Goal: Entertainment & Leisure: Consume media (video, audio)

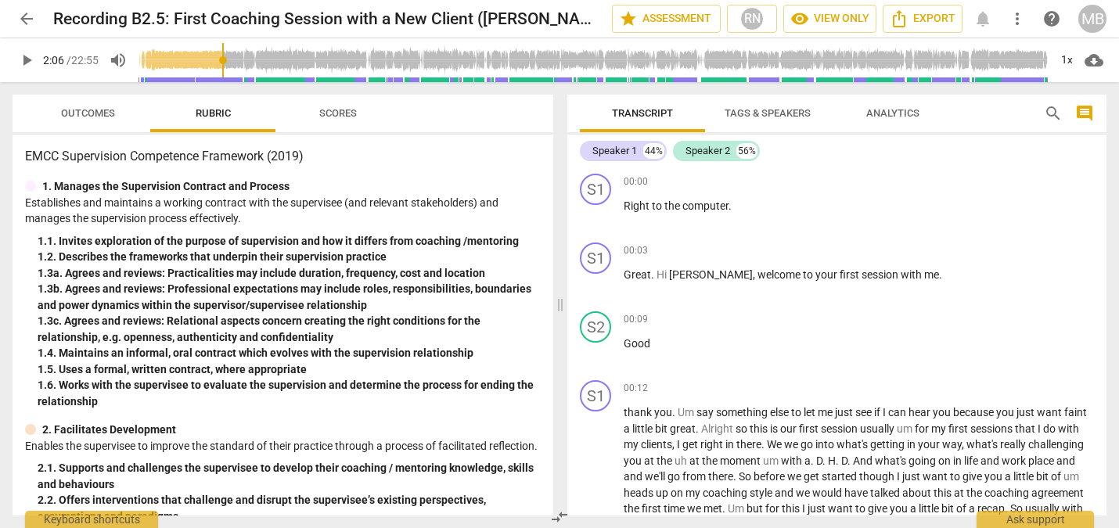
scroll to position [271, 0]
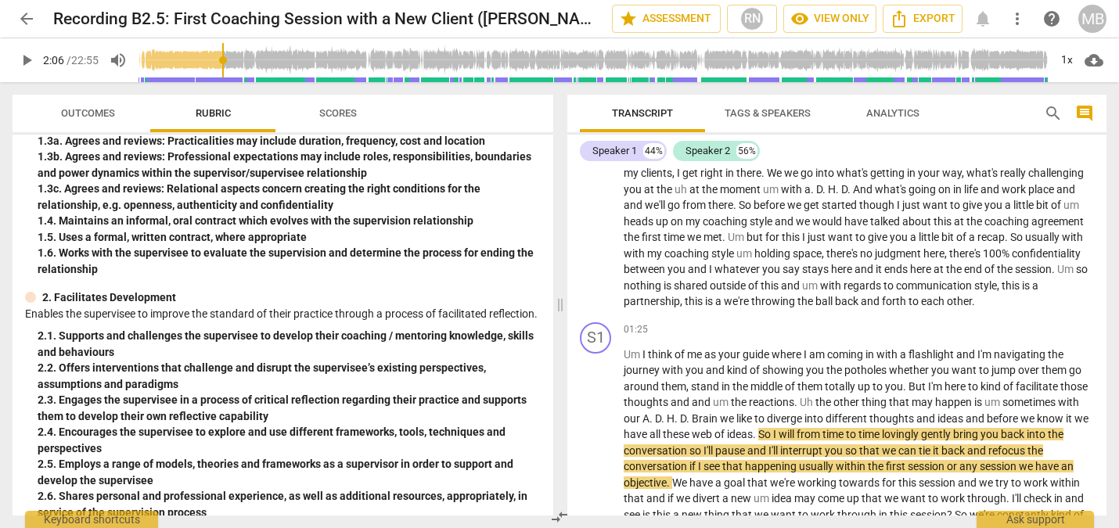
click at [27, 59] on span "play_arrow" at bounding box center [26, 60] width 19 height 19
click at [221, 58] on input "range" at bounding box center [593, 60] width 910 height 50
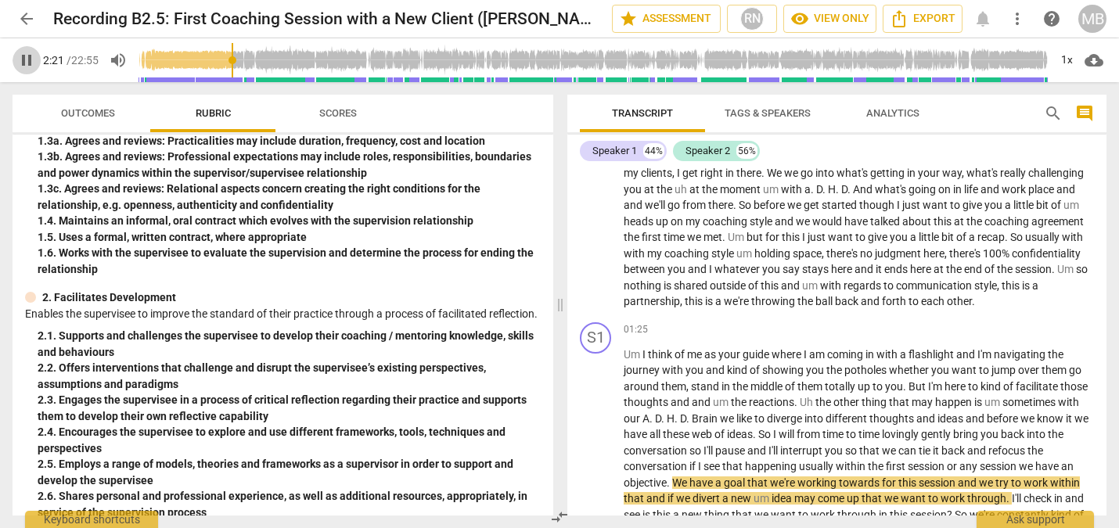
click at [27, 58] on span "pause" at bounding box center [26, 60] width 19 height 19
click at [29, 62] on span "play_arrow" at bounding box center [26, 60] width 19 height 19
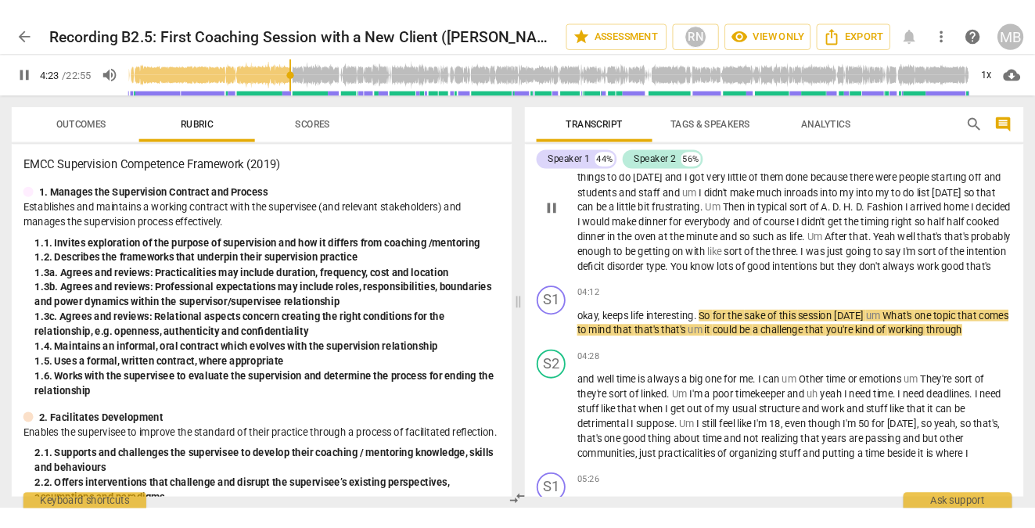
scroll to position [872, 0]
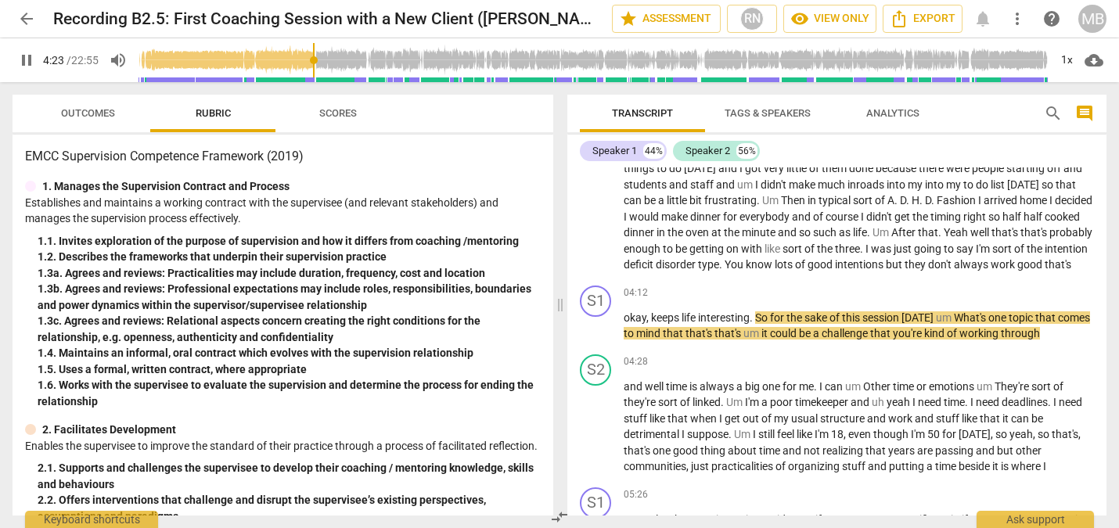
click at [31, 66] on span "pause" at bounding box center [26, 60] width 19 height 19
click at [30, 66] on span "play_arrow" at bounding box center [26, 60] width 19 height 19
type input "264"
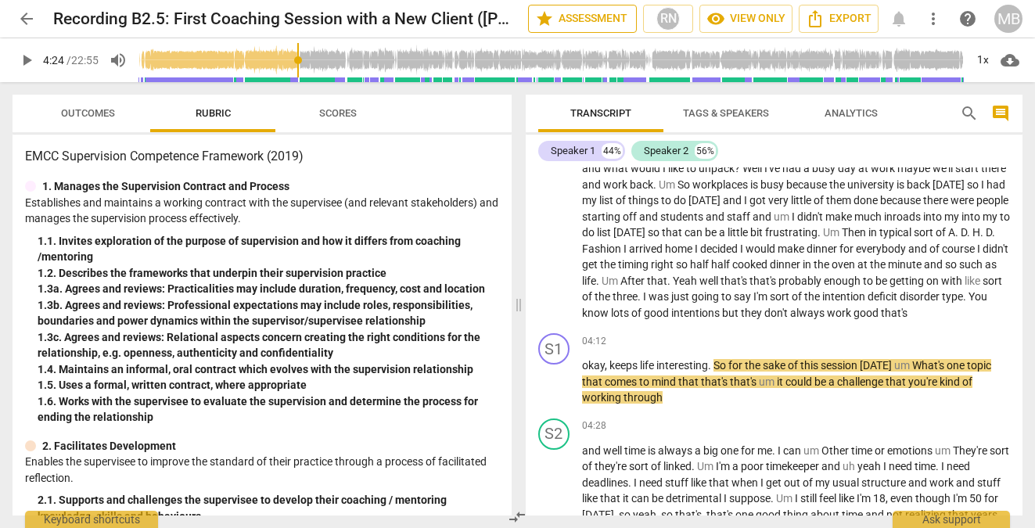
scroll to position [920, 0]
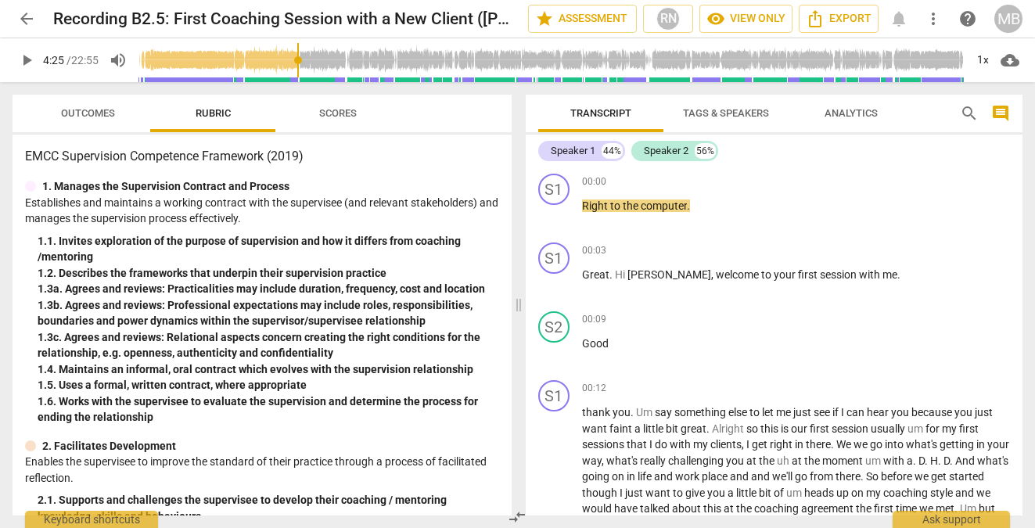
drag, startPoint x: 144, startPoint y: 61, endPoint x: 300, endPoint y: 58, distance: 155.7
click at [300, 58] on input "range" at bounding box center [551, 60] width 826 height 50
click at [28, 54] on span "play_arrow" at bounding box center [26, 60] width 19 height 19
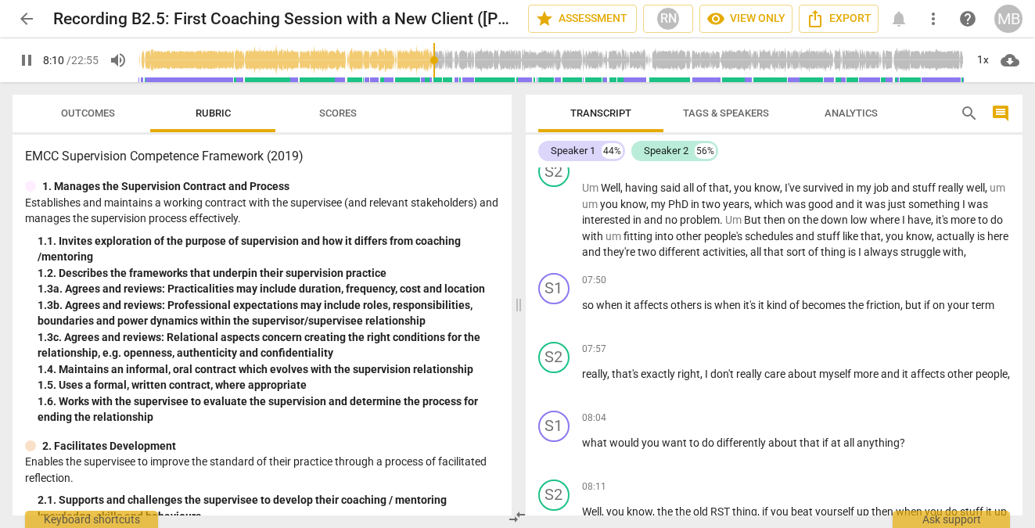
scroll to position [2231, 0]
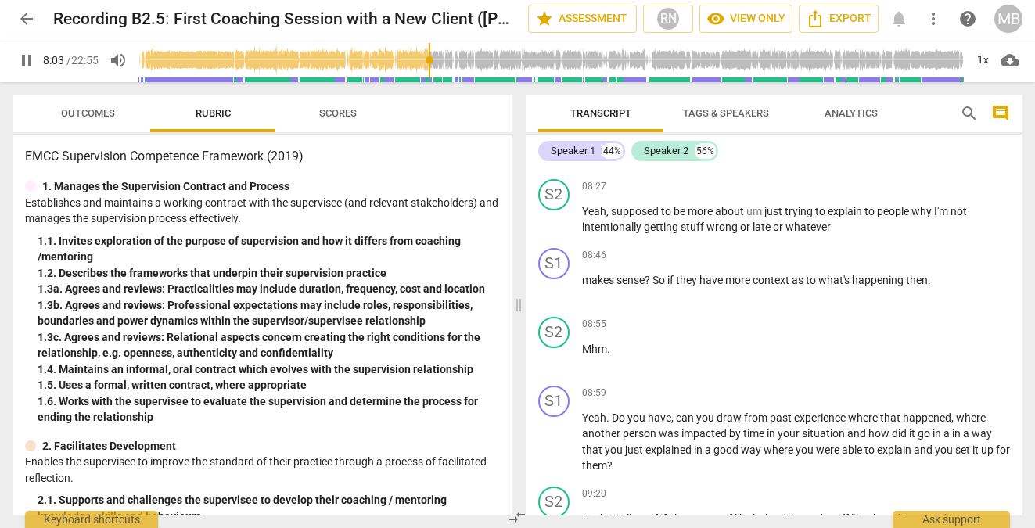
drag, startPoint x: 462, startPoint y: 59, endPoint x: 430, endPoint y: 61, distance: 31.4
click at [430, 61] on input "range" at bounding box center [551, 60] width 826 height 50
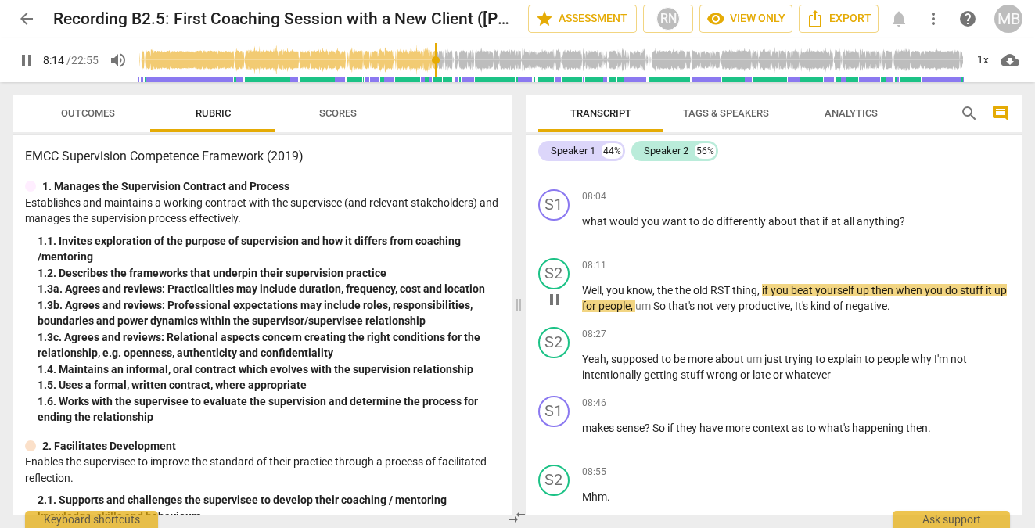
scroll to position [2067, 0]
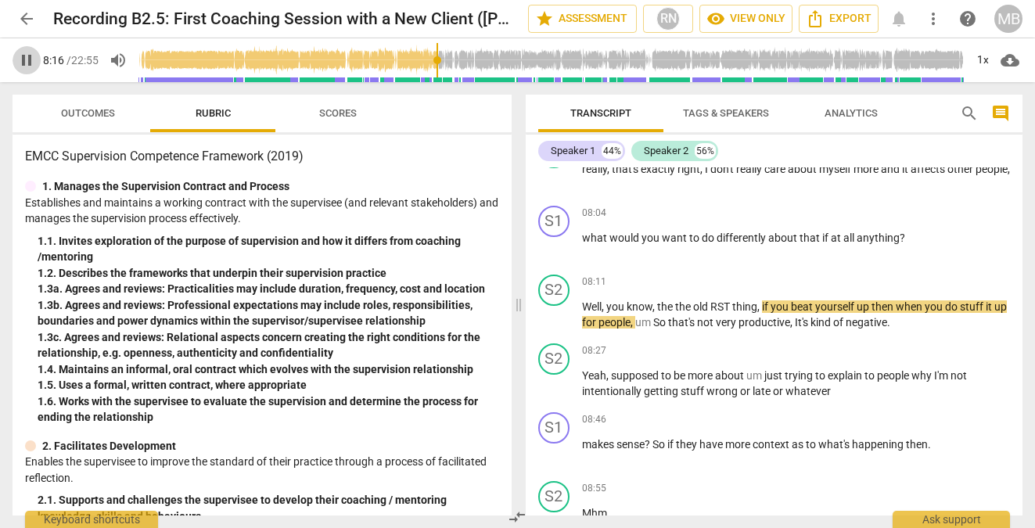
click at [30, 59] on span "pause" at bounding box center [26, 60] width 19 height 19
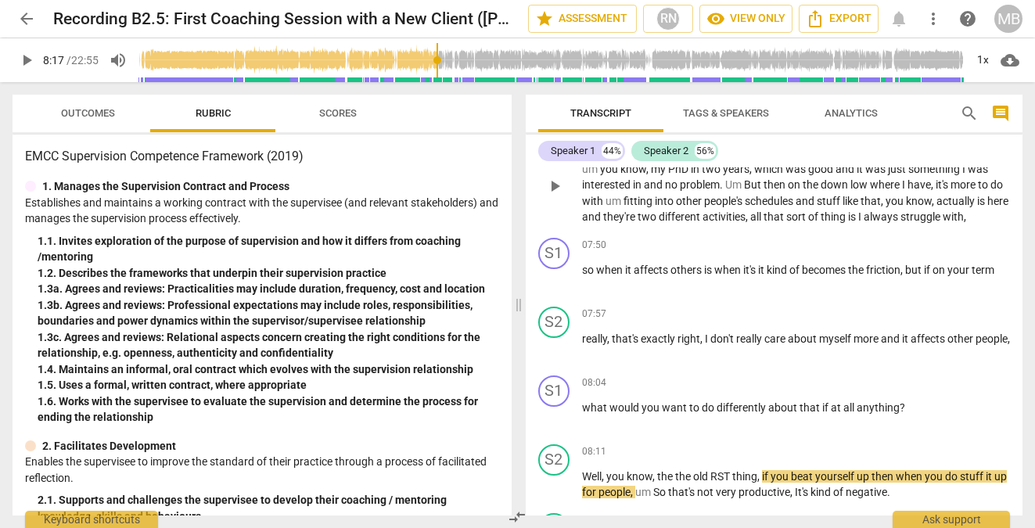
scroll to position [1898, 0]
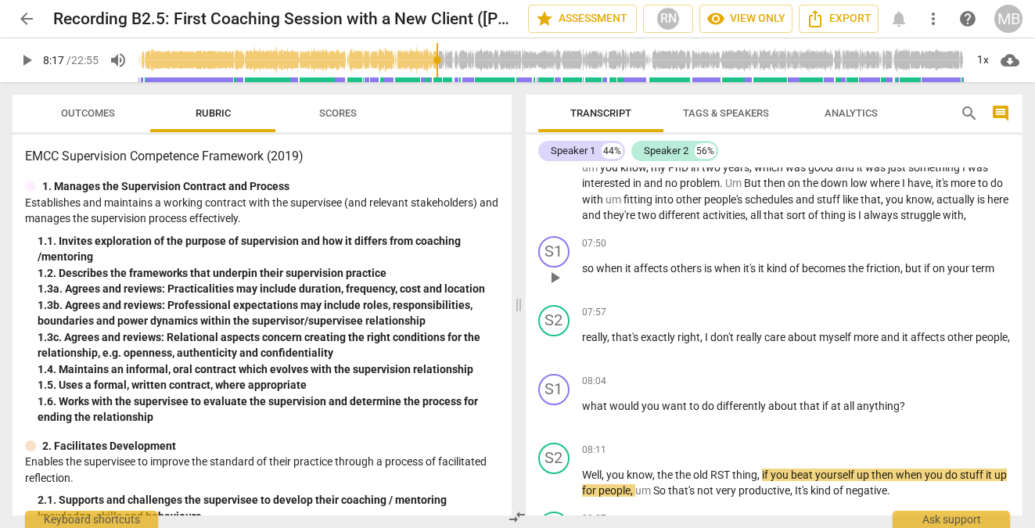
click at [556, 287] on span "play_arrow" at bounding box center [554, 277] width 19 height 19
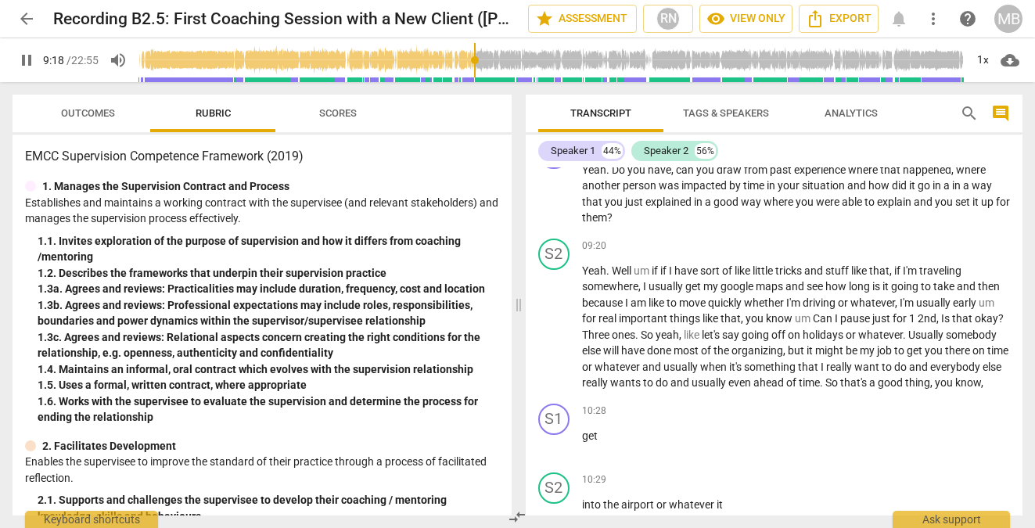
scroll to position [2495, 0]
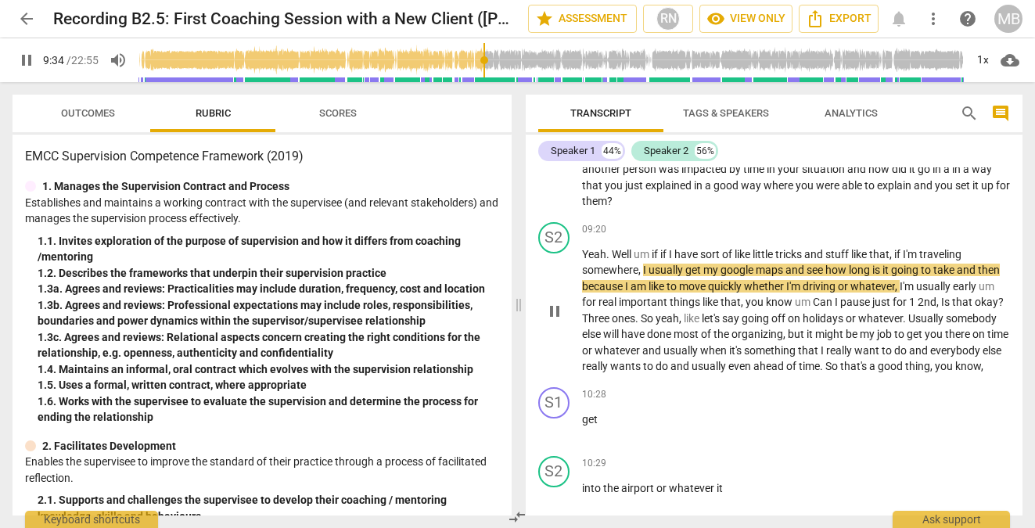
click at [557, 321] on span "pause" at bounding box center [554, 311] width 19 height 19
click at [557, 321] on span "play_arrow" at bounding box center [554, 311] width 19 height 19
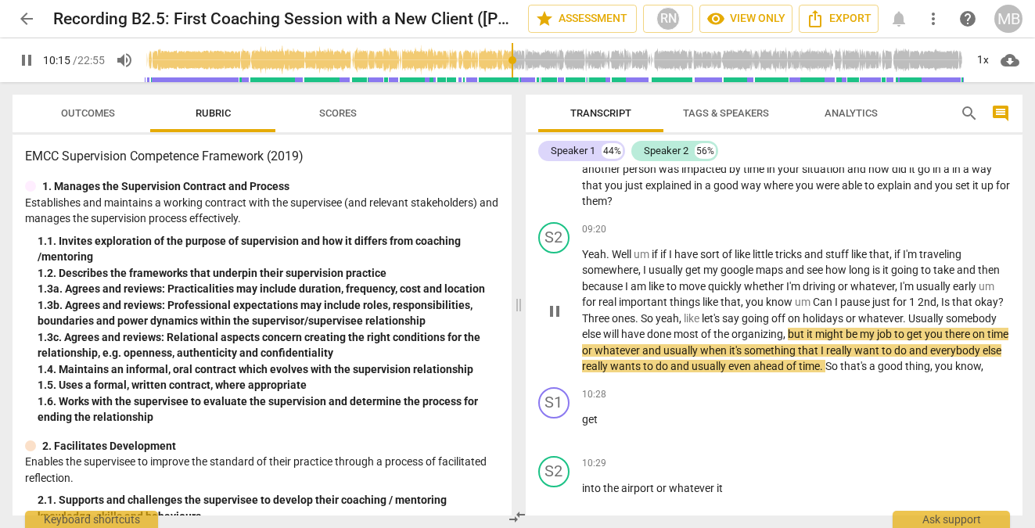
click at [555, 321] on span "pause" at bounding box center [554, 311] width 19 height 19
click at [555, 321] on span "play_arrow" at bounding box center [554, 311] width 19 height 19
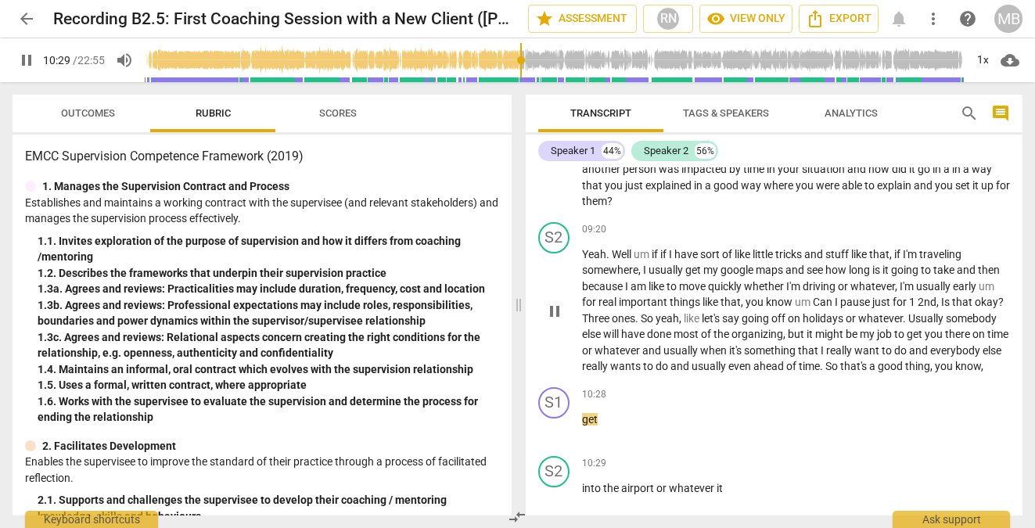
scroll to position [2857, 0]
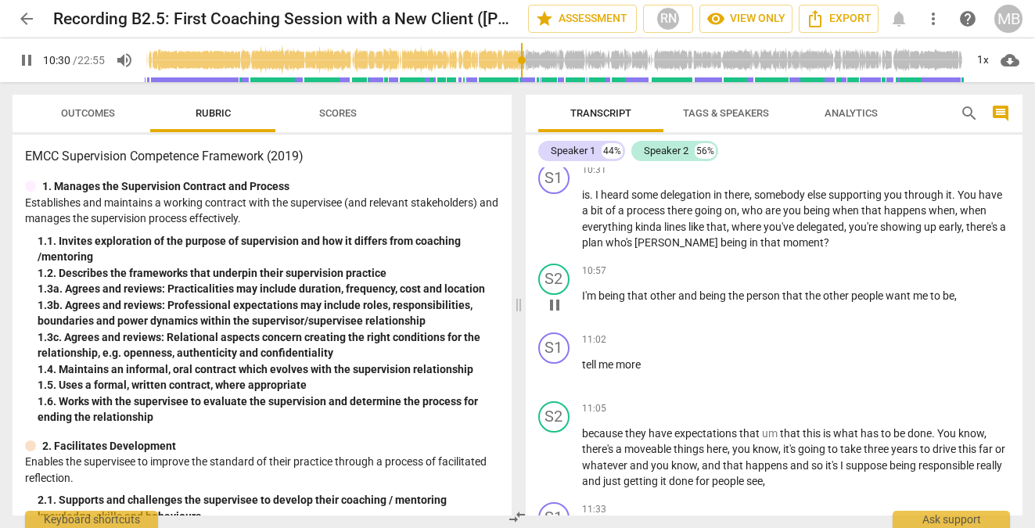
click at [552, 314] on span "pause" at bounding box center [554, 305] width 19 height 19
type input "631"
